Goal: Information Seeking & Learning: Learn about a topic

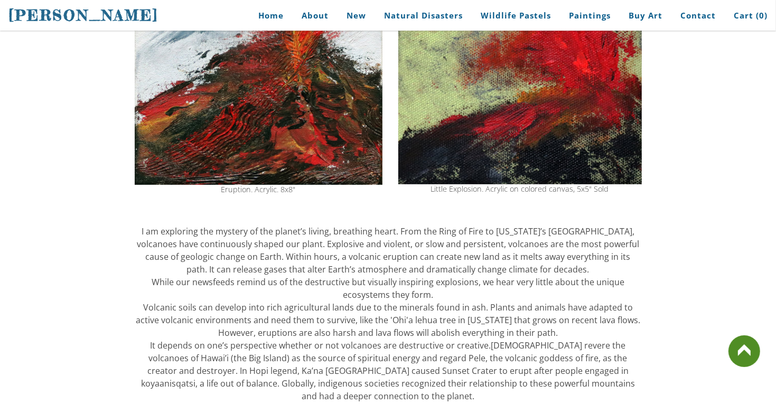
scroll to position [169, 0]
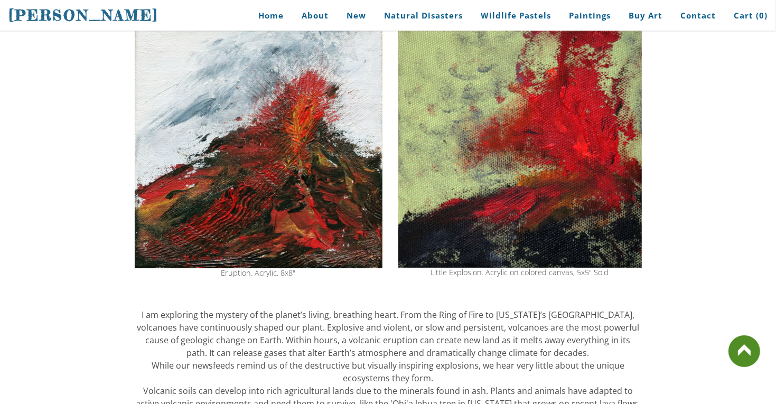
click at [572, 173] on img at bounding box center [520, 147] width 244 height 240
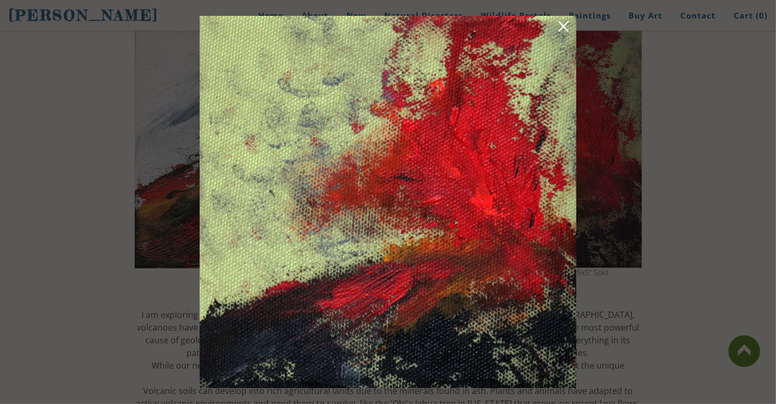
click at [530, 210] on img at bounding box center [388, 202] width 377 height 372
click at [562, 20] on link at bounding box center [563, 28] width 15 height 16
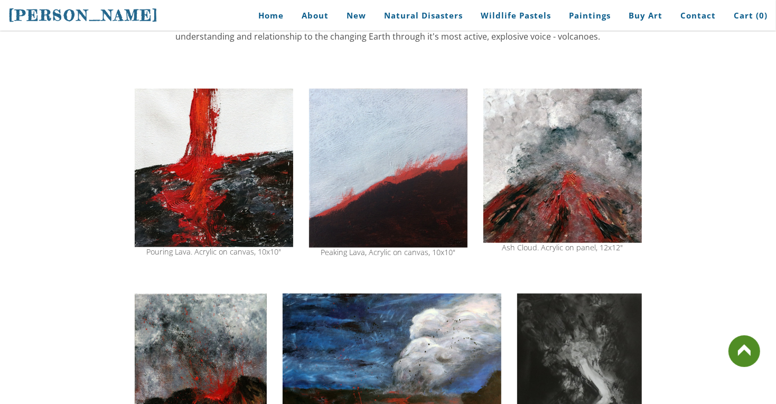
scroll to position [802, 0]
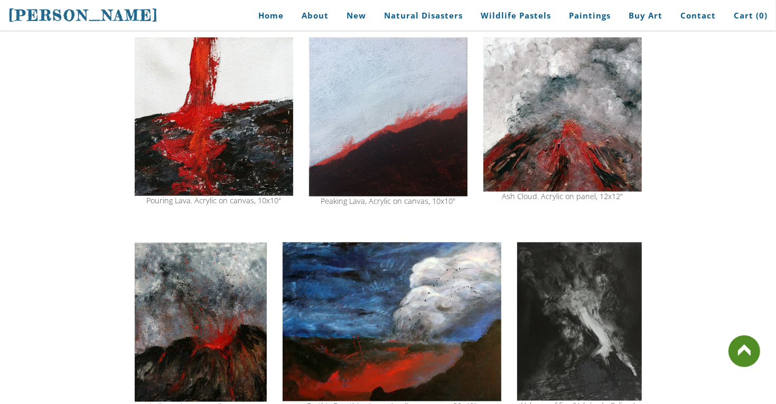
click at [210, 303] on img at bounding box center [201, 322] width 132 height 160
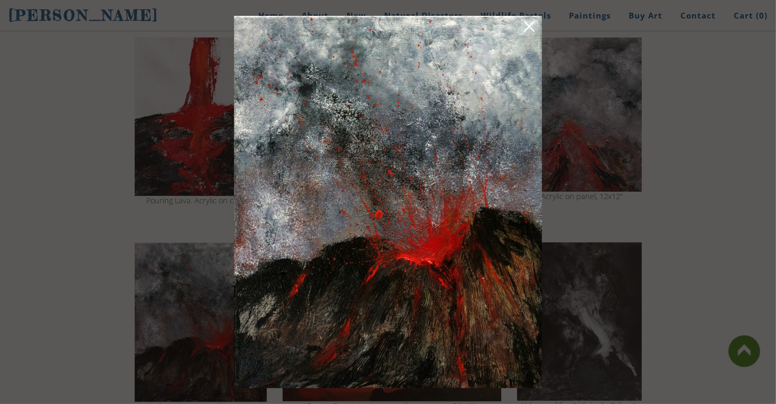
click at [688, 44] on div at bounding box center [388, 202] width 776 height 404
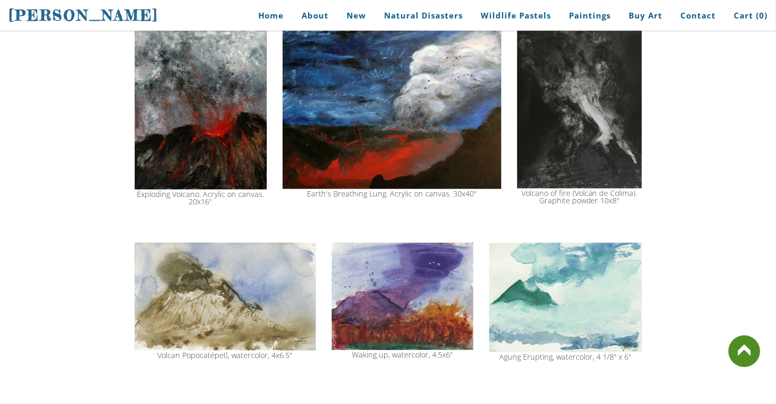
scroll to position [993, 0]
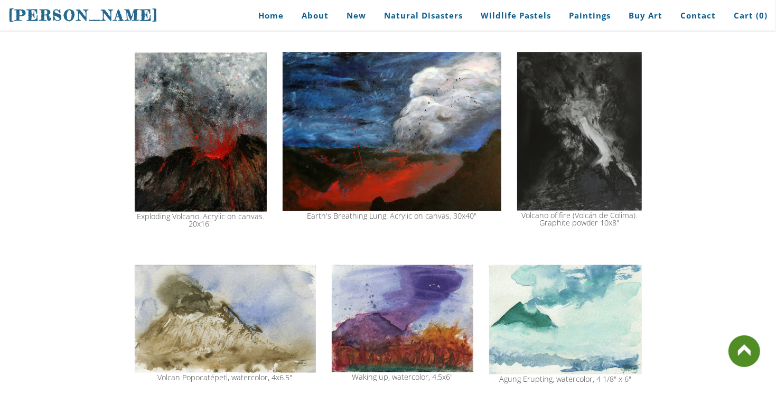
click at [195, 159] on img at bounding box center [201, 132] width 132 height 160
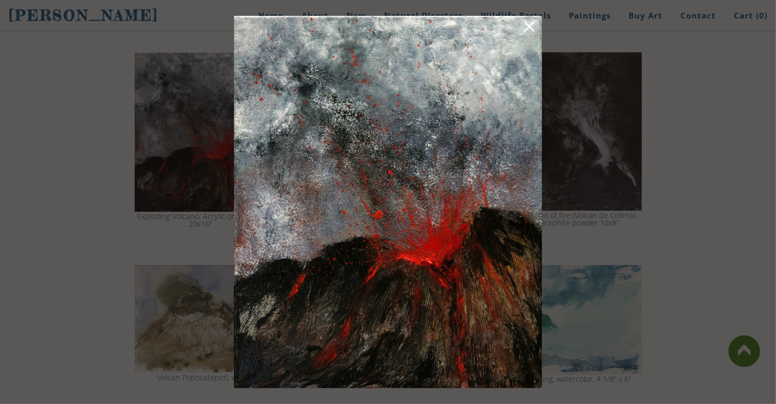
click at [704, 139] on div at bounding box center [388, 202] width 776 height 404
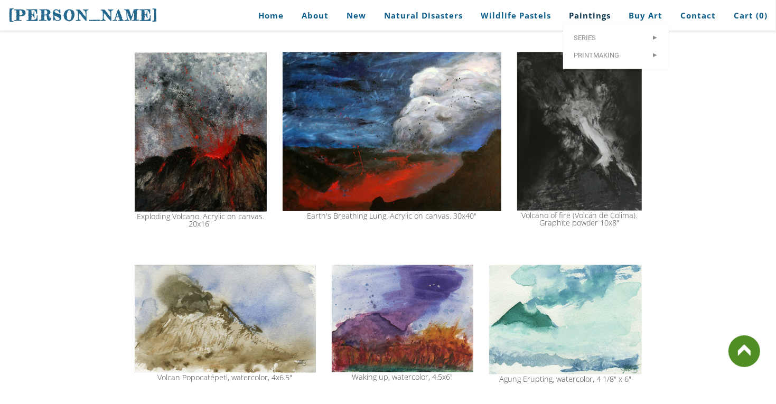
click at [594, 9] on link "Paintings" at bounding box center [590, 16] width 58 height 24
click at [594, 10] on link "Paintings" at bounding box center [590, 16] width 58 height 24
click at [609, 55] on span "Printmaking" at bounding box center [616, 55] width 85 height 7
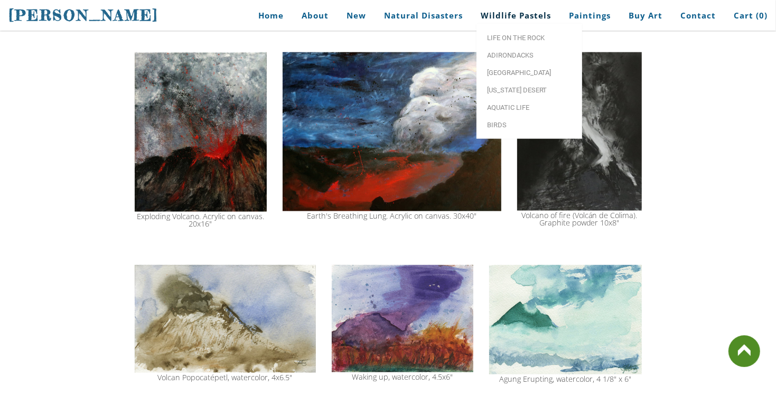
click at [507, 13] on link "Wildlife Pastels" at bounding box center [516, 16] width 86 height 24
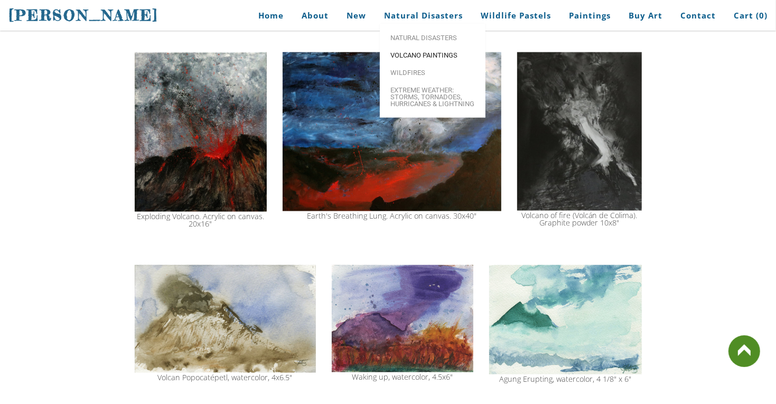
click at [431, 52] on link "Volcano paintings" at bounding box center [433, 54] width 106 height 17
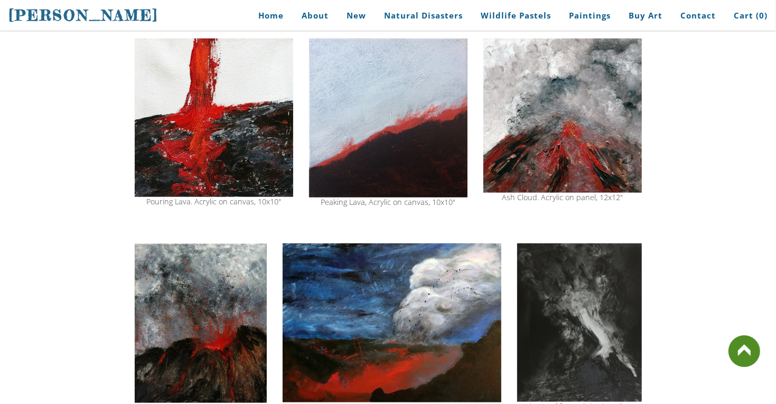
scroll to position [802, 0]
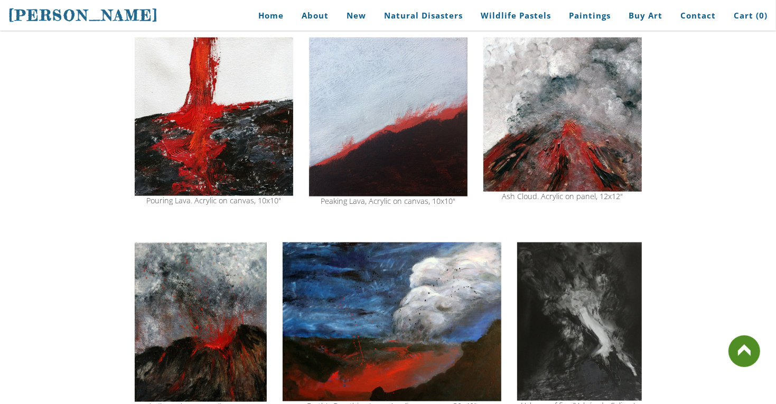
click at [199, 332] on img at bounding box center [201, 322] width 132 height 160
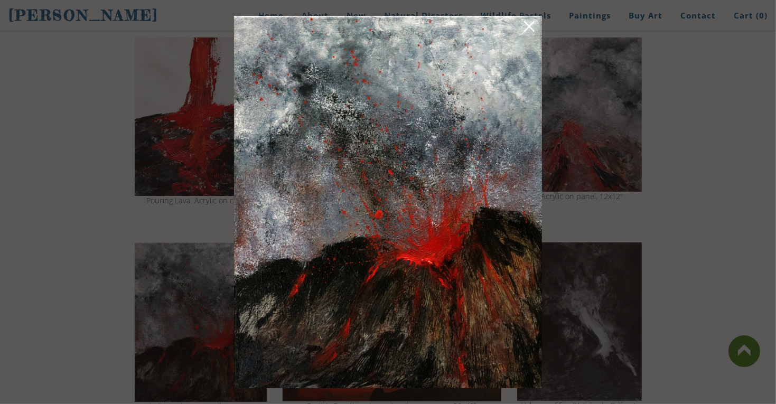
click at [389, 96] on img at bounding box center [388, 202] width 308 height 372
click at [761, 143] on div at bounding box center [388, 202] width 776 height 404
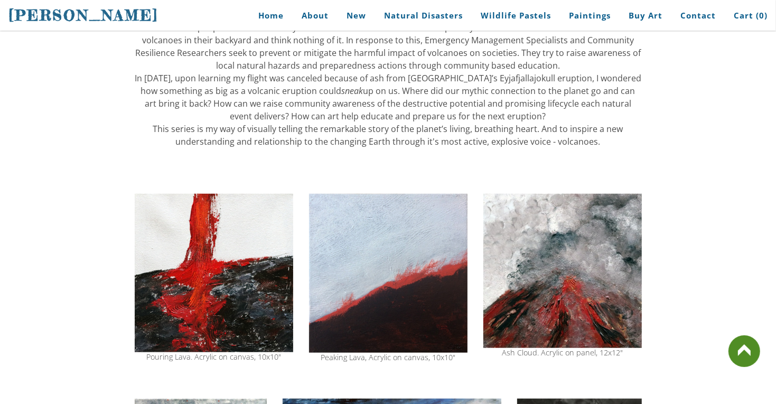
scroll to position [646, 0]
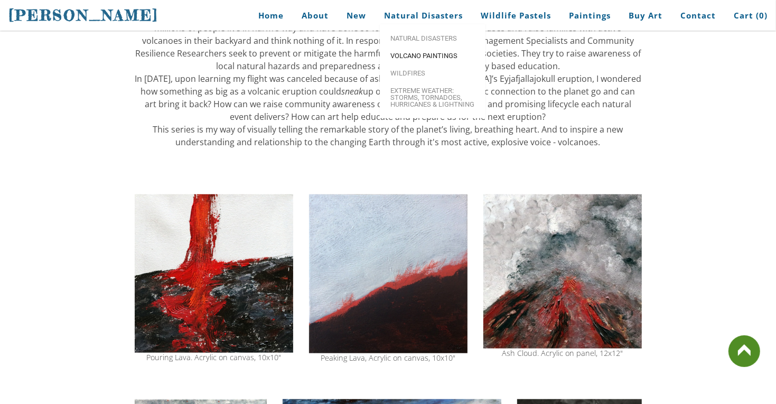
click at [404, 52] on link "Volcano paintings" at bounding box center [433, 55] width 106 height 17
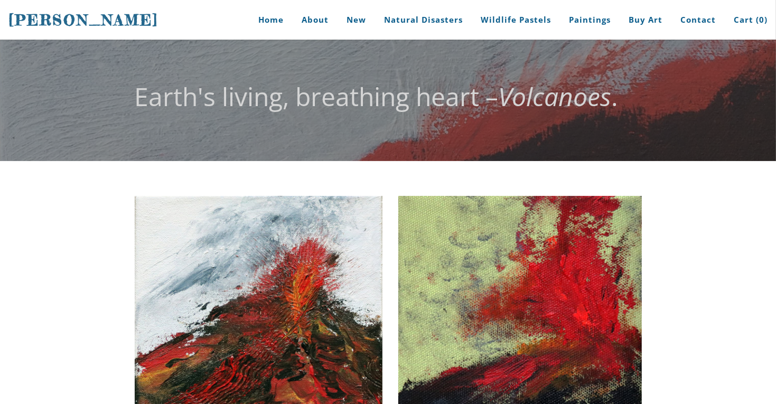
click at [286, 137] on body "Stephanie Peters Home About New Natural Disasters Wildlife Pastels Paintings Bu…" at bounding box center [388, 202] width 776 height 404
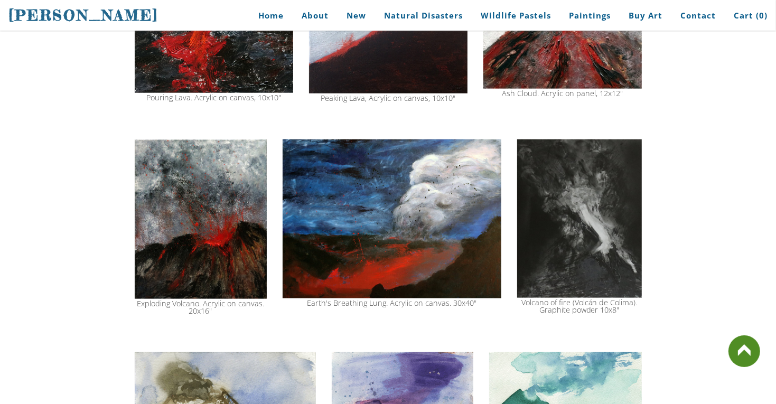
scroll to position [908, 0]
